Goal: Task Accomplishment & Management: Manage account settings

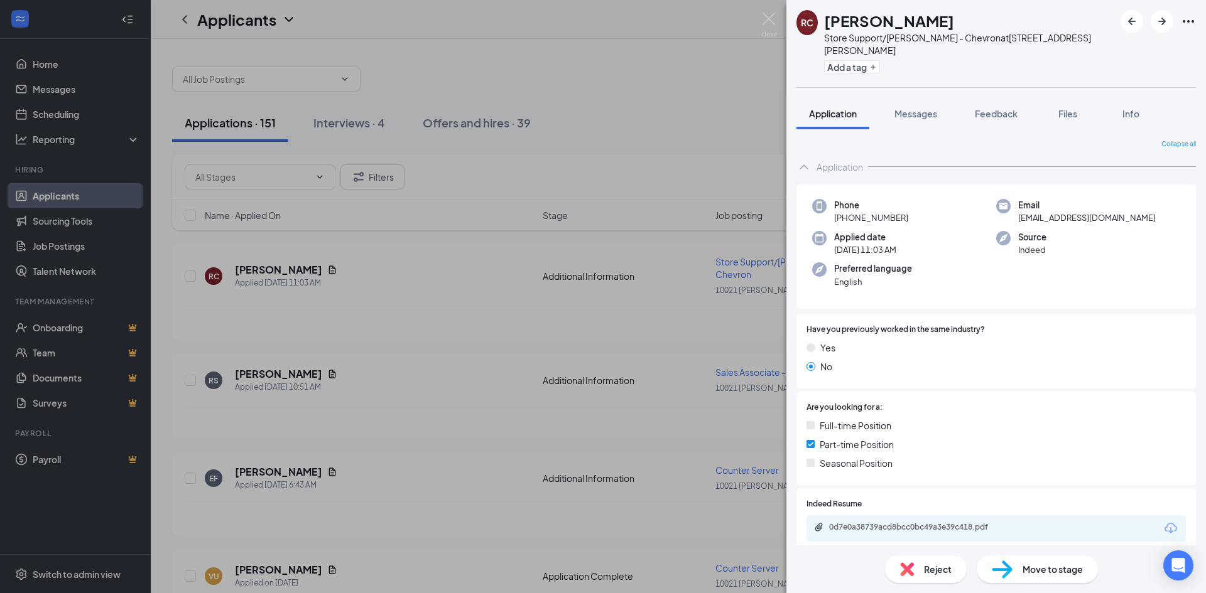
click at [388, 342] on div "RC Rez [PERSON_NAME] Store Support/[PERSON_NAME] - Chevron at [STREET_ADDRESS][…" at bounding box center [603, 296] width 1206 height 593
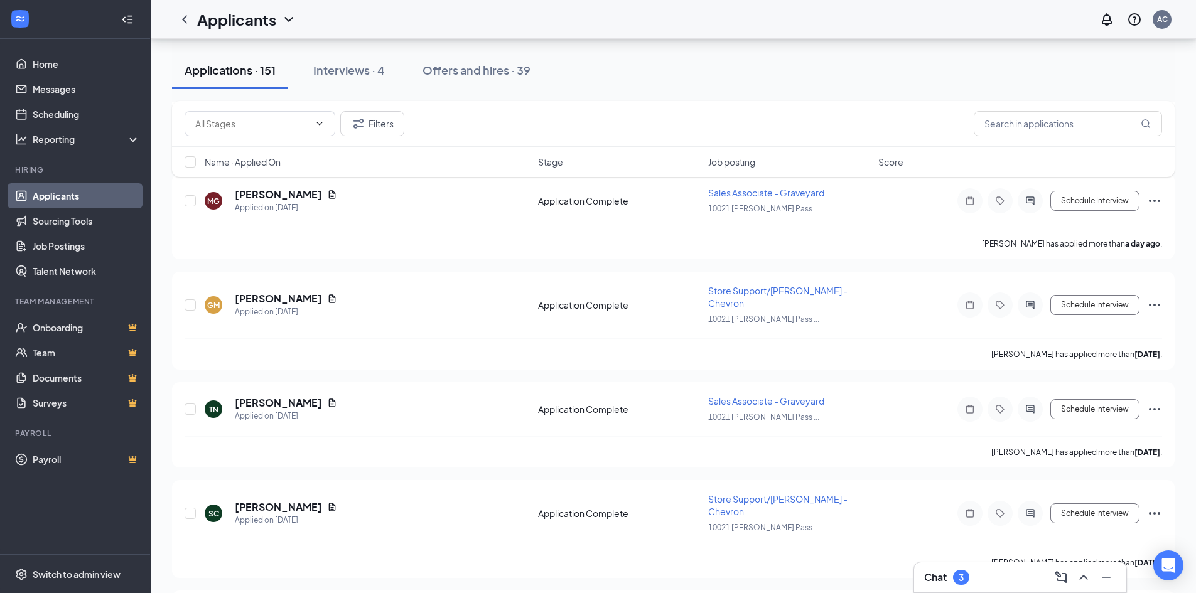
scroll to position [293, 0]
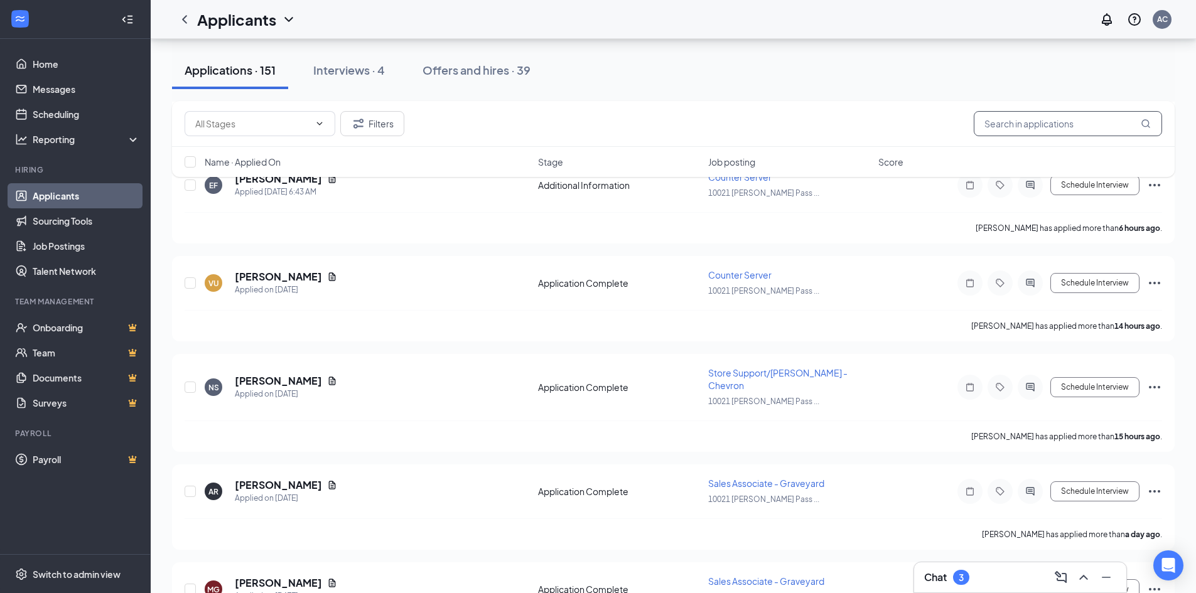
click at [1017, 127] on input "text" at bounding box center [1068, 123] width 188 height 25
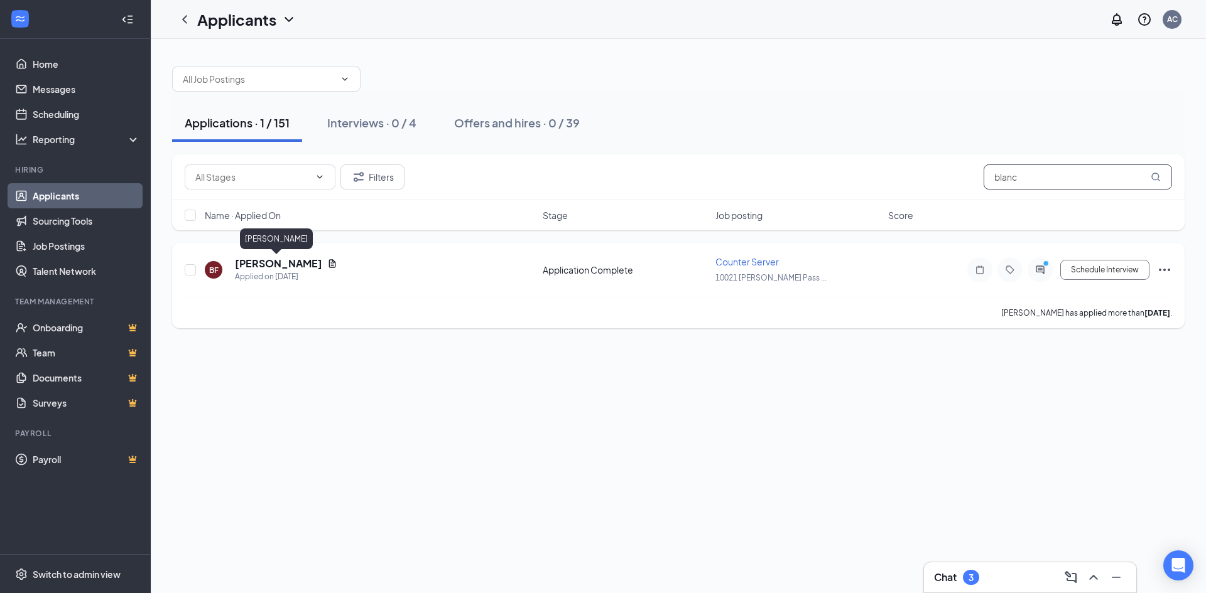
type input "blanc"
click at [272, 266] on h5 "[PERSON_NAME]" at bounding box center [278, 264] width 87 height 14
click at [1043, 268] on icon "PrimaryDot" at bounding box center [1047, 265] width 15 height 10
click at [1039, 268] on icon "ActiveChat" at bounding box center [1040, 270] width 8 height 8
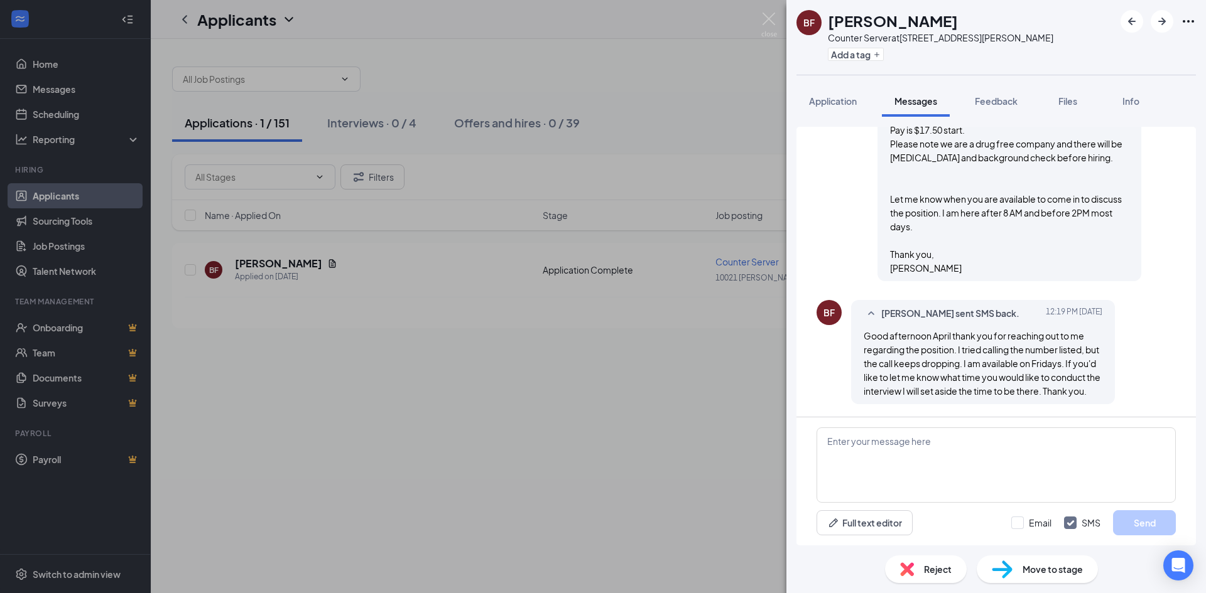
scroll to position [266, 0]
click at [767, 32] on img at bounding box center [769, 25] width 16 height 24
